Goal: Task Accomplishment & Management: Use online tool/utility

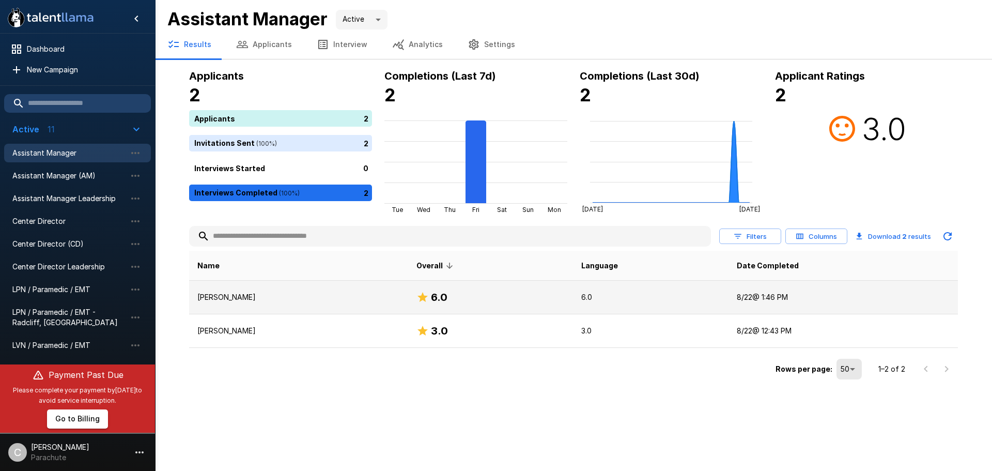
click at [222, 296] on p "[PERSON_NAME]" at bounding box center [298, 297] width 203 height 10
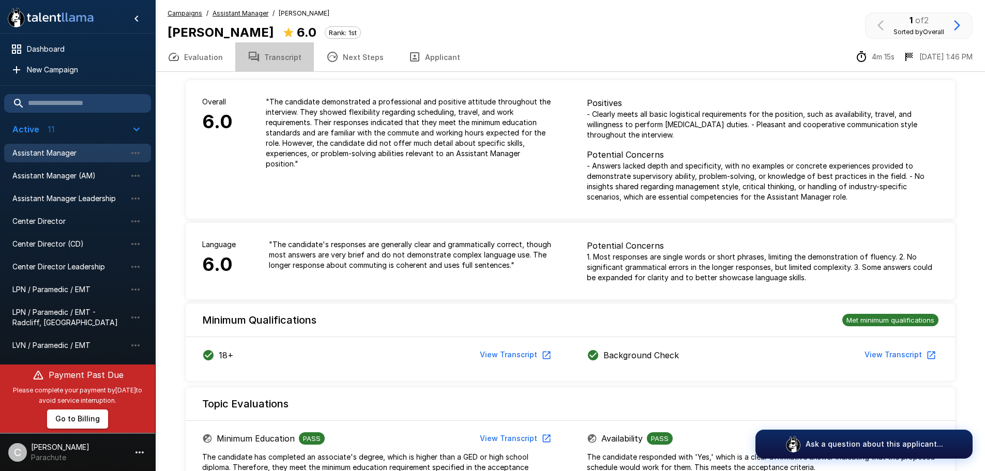
click at [279, 58] on button "Transcript" at bounding box center [274, 56] width 79 height 29
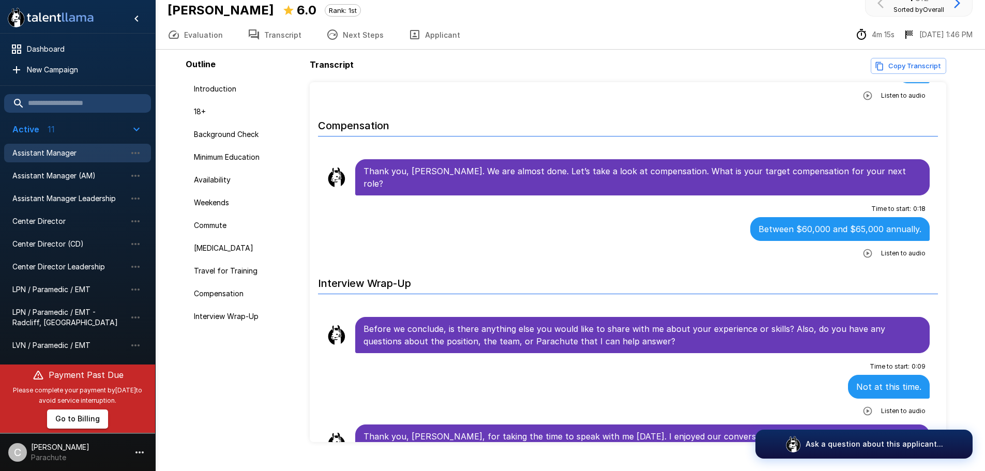
scroll to position [43, 0]
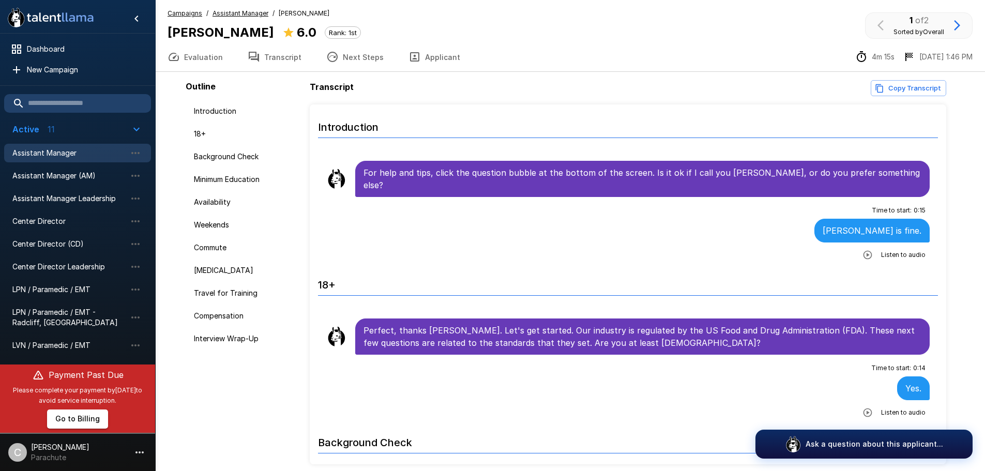
click at [236, 12] on u "Assistant Manager" at bounding box center [240, 13] width 56 height 8
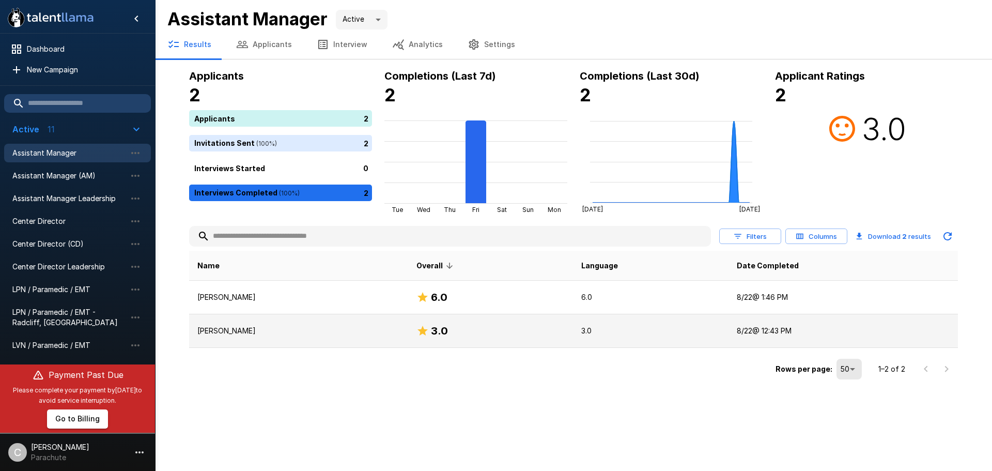
click at [232, 331] on p "[PERSON_NAME]" at bounding box center [298, 331] width 203 height 10
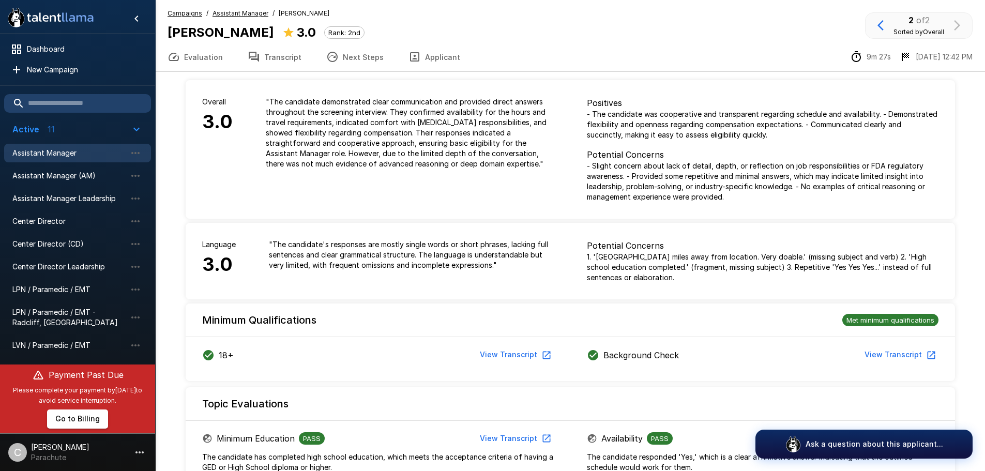
click at [284, 55] on button "Transcript" at bounding box center [274, 56] width 79 height 29
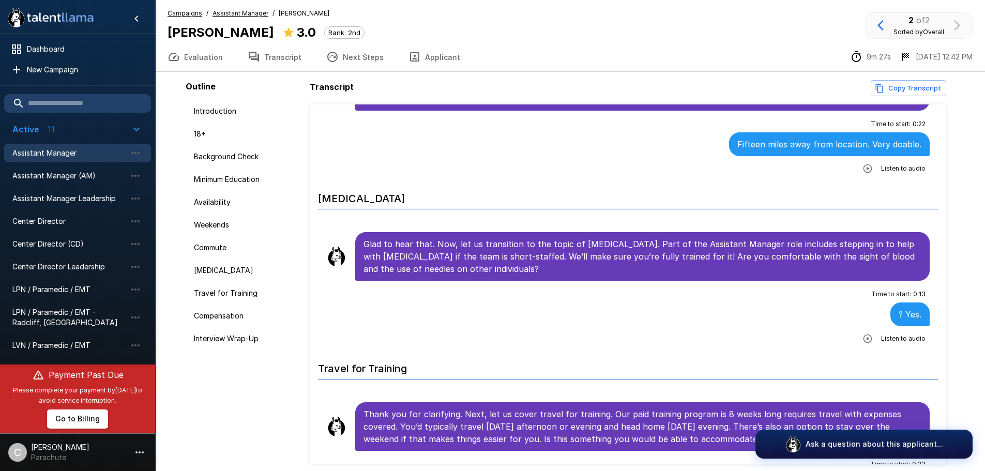
scroll to position [1166, 0]
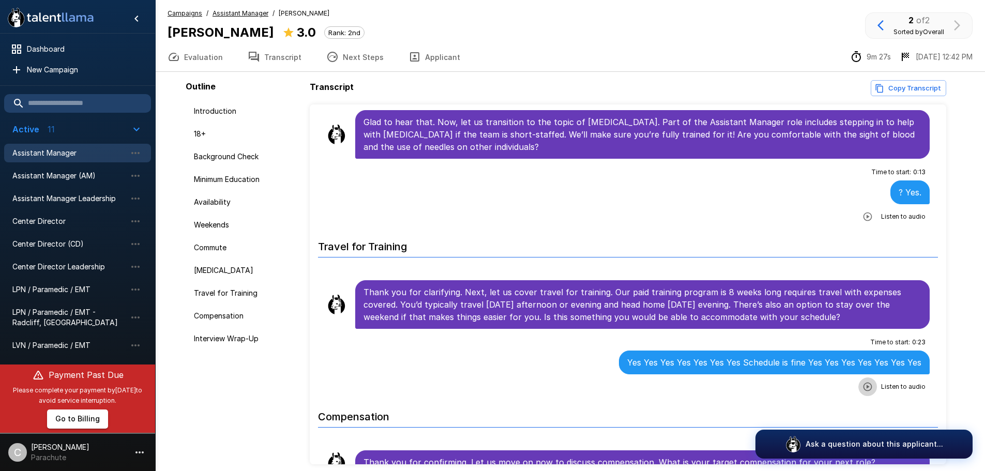
click at [862, 381] on icon "button" at bounding box center [867, 386] width 10 height 10
click at [798, 382] on icon "button" at bounding box center [803, 387] width 10 height 10
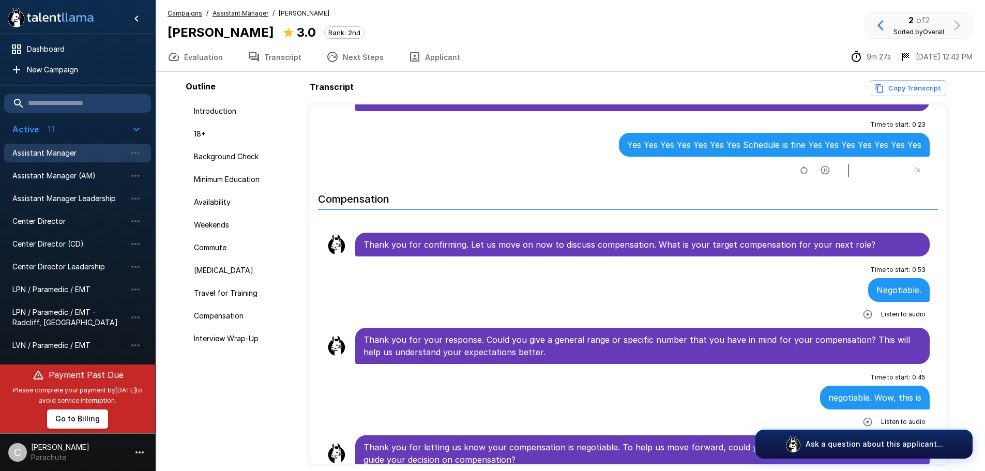
scroll to position [1477, 0]
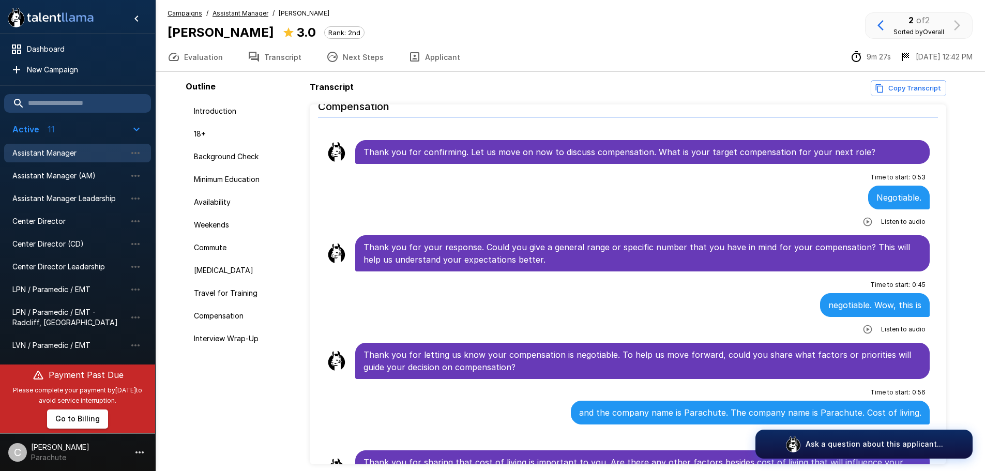
click at [863, 218] on icon "button" at bounding box center [867, 222] width 9 height 9
click at [863, 325] on icon "button" at bounding box center [867, 329] width 9 height 9
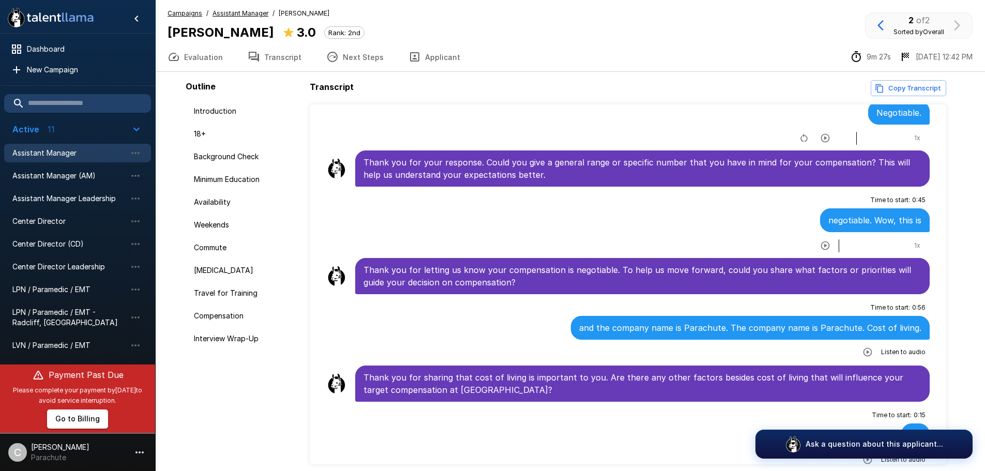
scroll to position [1580, 0]
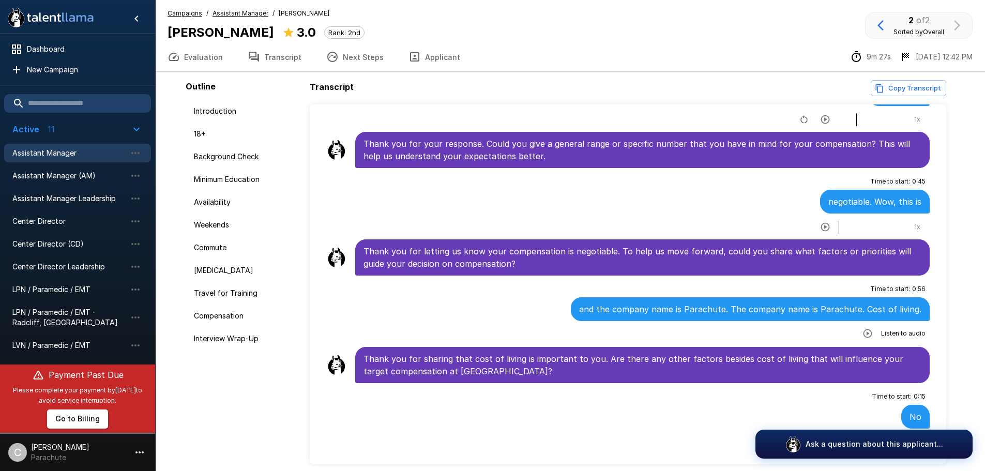
click at [862, 328] on icon "button" at bounding box center [867, 333] width 10 height 10
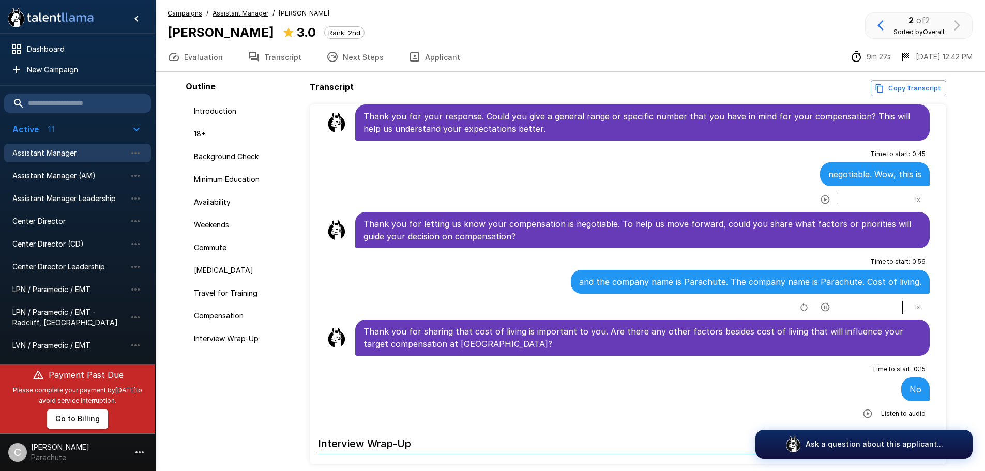
scroll to position [1683, 0]
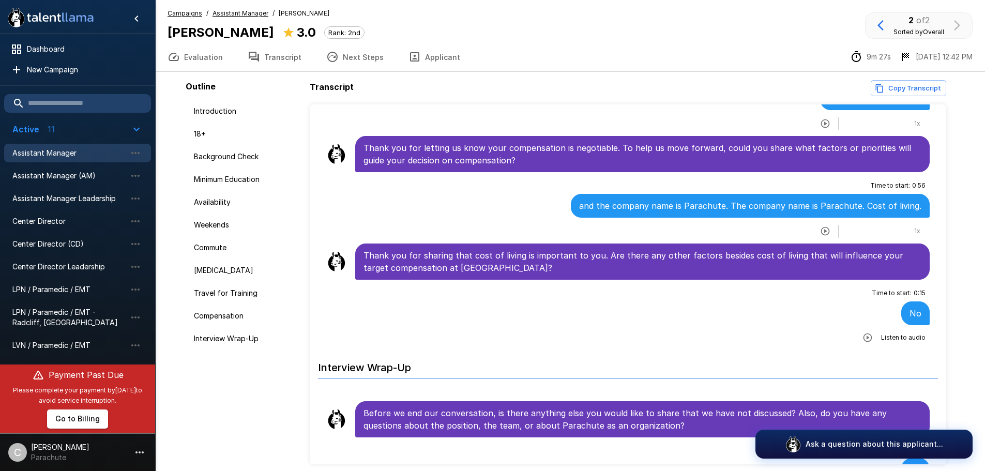
click at [862, 332] on icon "button" at bounding box center [867, 337] width 10 height 10
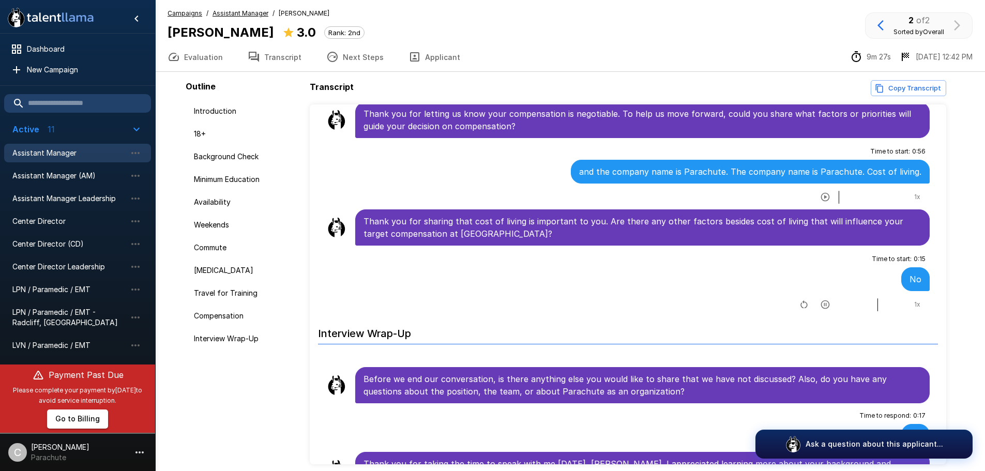
scroll to position [1735, 0]
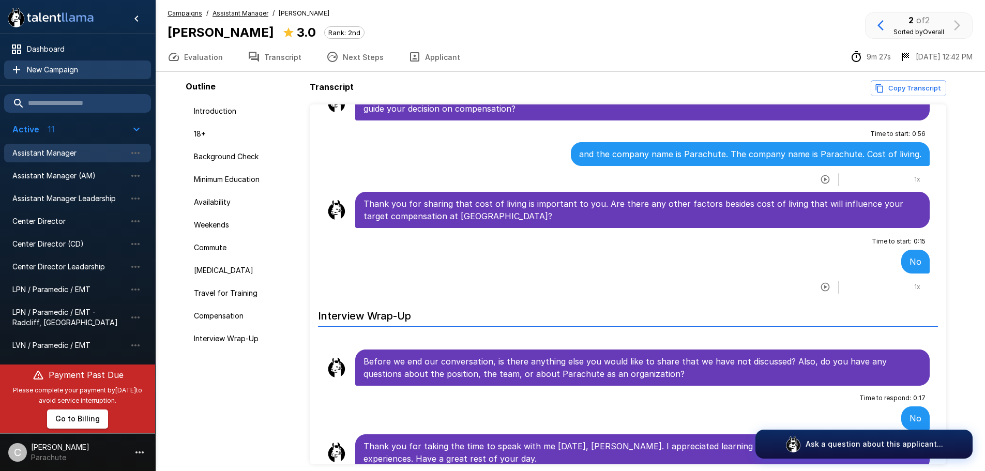
drag, startPoint x: 255, startPoint y: 14, endPoint x: 26, endPoint y: 78, distance: 237.6
click at [255, 14] on u "Assistant Manager" at bounding box center [240, 13] width 56 height 8
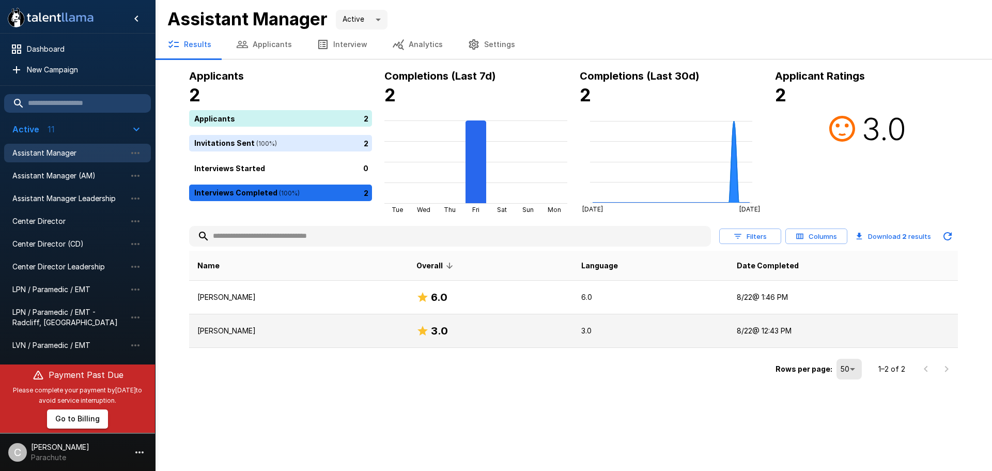
click at [250, 335] on p "[PERSON_NAME]" at bounding box center [298, 331] width 203 height 10
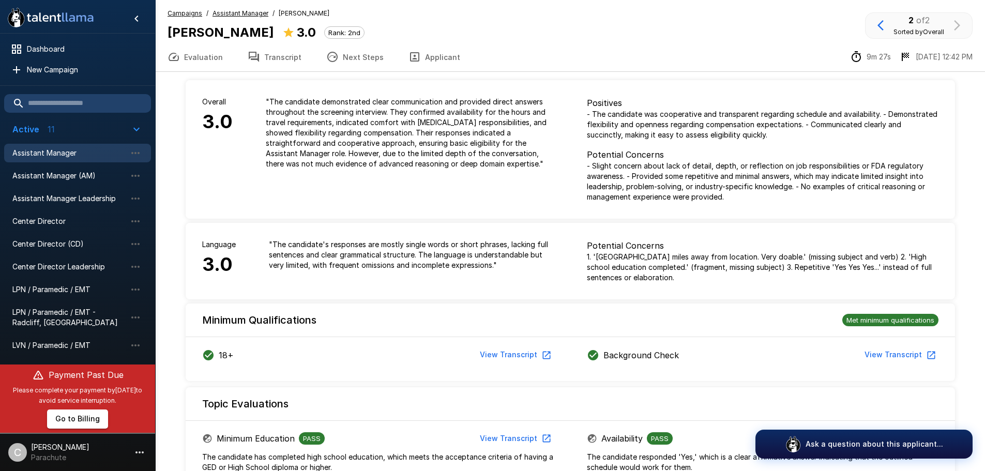
click at [267, 56] on button "Transcript" at bounding box center [274, 56] width 79 height 29
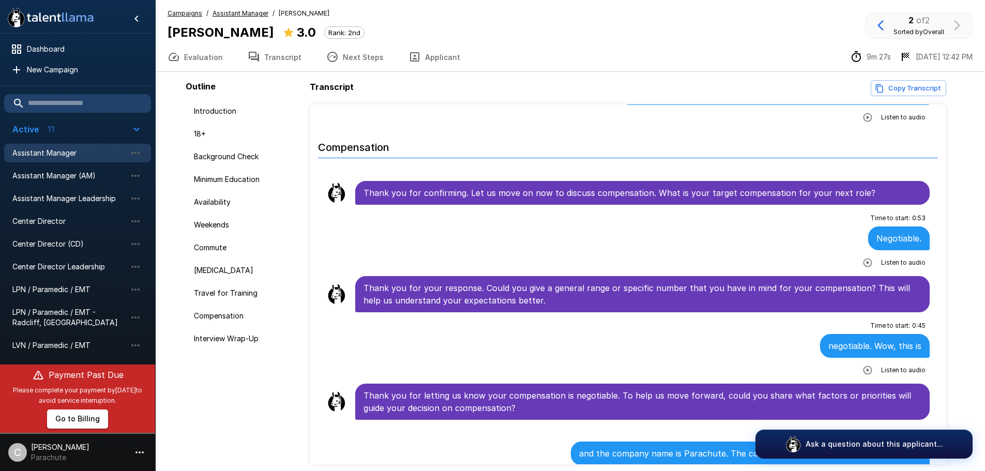
scroll to position [1499, 0]
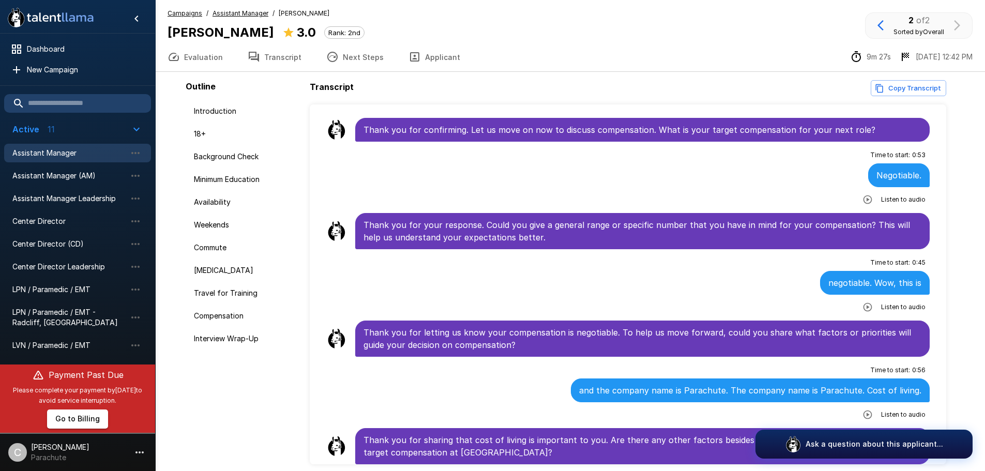
click at [864, 409] on icon "button" at bounding box center [867, 414] width 10 height 10
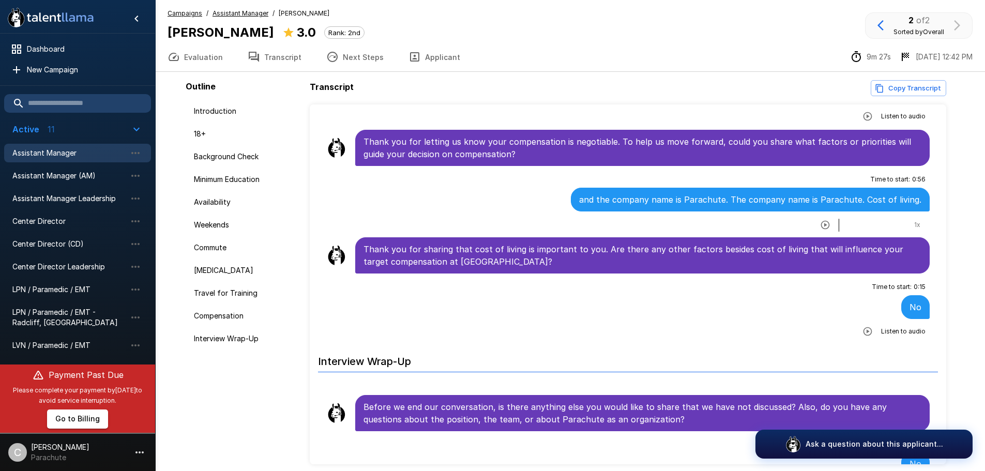
scroll to position [1735, 0]
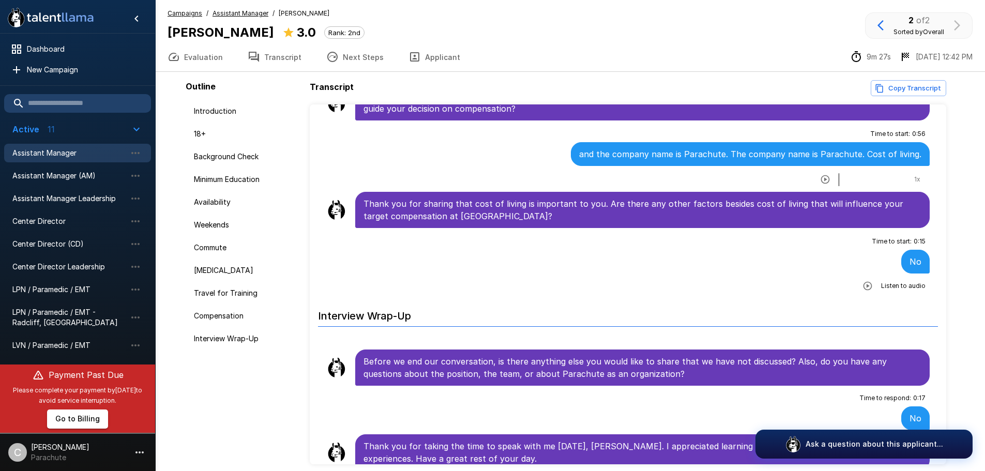
click at [865, 282] on icon "button" at bounding box center [867, 286] width 9 height 9
